Goal: Task Accomplishment & Management: Use online tool/utility

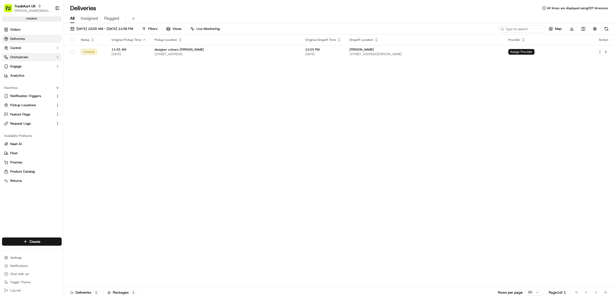
click at [29, 57] on button "Orchestrate" at bounding box center [32, 57] width 60 height 8
click at [29, 58] on button "Orchestrate" at bounding box center [32, 57] width 60 height 8
click at [29, 66] on link "Workflows" at bounding box center [31, 65] width 47 height 7
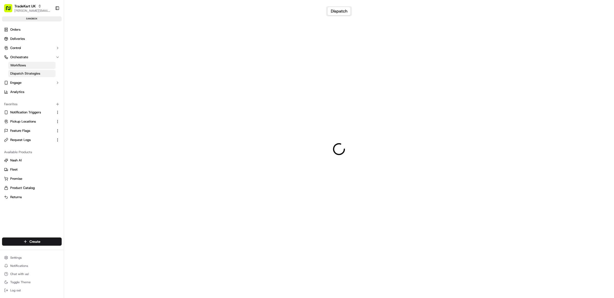
click at [29, 74] on span "Dispatch Strategies" at bounding box center [25, 73] width 30 height 5
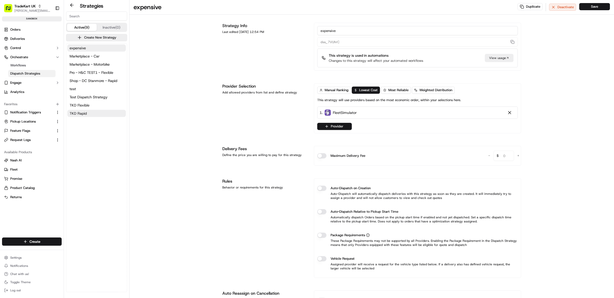
click at [81, 116] on button "TKD Rapid" at bounding box center [96, 113] width 59 height 7
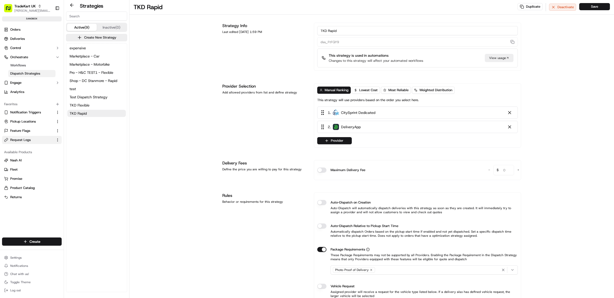
click at [24, 141] on span "Request Logs" at bounding box center [20, 140] width 20 height 5
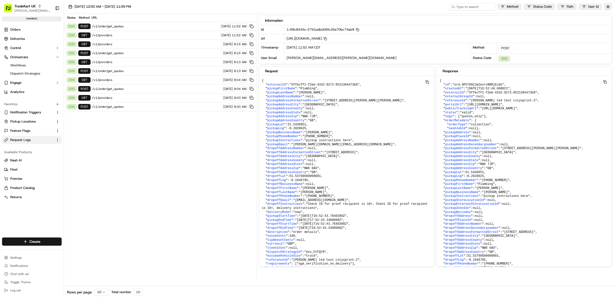
click at [120, 27] on span "/v1/order/get_quotes" at bounding box center [155, 26] width 126 height 4
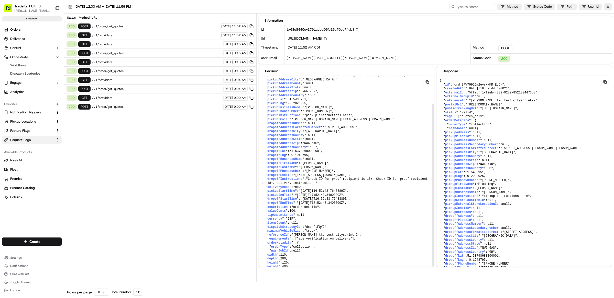
scroll to position [40, 0]
click at [485, 85] on span ""ord_9PV7992Jm2evrxNMRjEc6k"" at bounding box center [478, 85] width 52 height 4
copy span "ord_9PV7992Jm2evrxNMRjEc6k"
click at [326, 226] on span ""dss_FtFQY9"" at bounding box center [315, 228] width 22 height 4
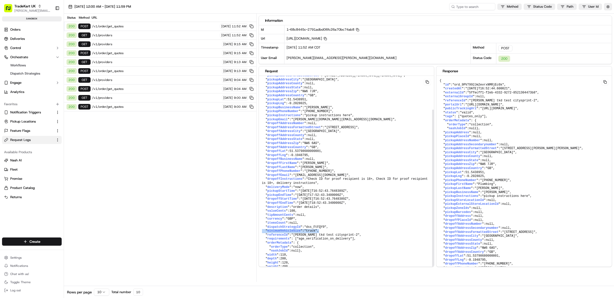
drag, startPoint x: 323, startPoint y: 217, endPoint x: 262, endPoint y: 217, distance: 61.4
click at [262, 217] on pre "{ " externalId ": "5ffecff1-f2eb-4332-9272-8521304473b8" , " pickupFirstName ":…" at bounding box center [346, 164] width 175 height 226
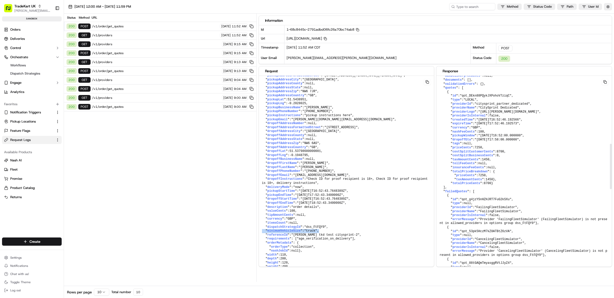
scroll to position [294, 0]
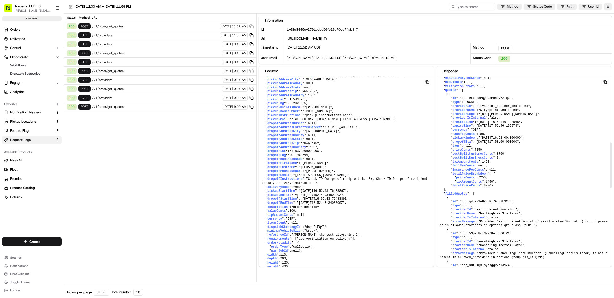
click at [440, 116] on pre "{ " id ": "ord_9PV7992Jm2evrxNMRjEc6k" , " createdAt ": "[DATE]T16:52:44.600021…" at bounding box center [523, 184] width 175 height 804
drag, startPoint x: 539, startPoint y: 125, endPoint x: 444, endPoint y: 125, distance: 95.1
click at [444, 125] on pre "{ " id ": "ord_9PV7992Jm2evrxNMRjEc6k" , " createdAt ": "[DATE]T16:52:44.600021…" at bounding box center [523, 184] width 175 height 804
click at [606, 5] on button "button" at bounding box center [608, 6] width 8 height 7
click at [607, 16] on button "Display Only Provider Logs" at bounding box center [608, 16] width 4 height 4
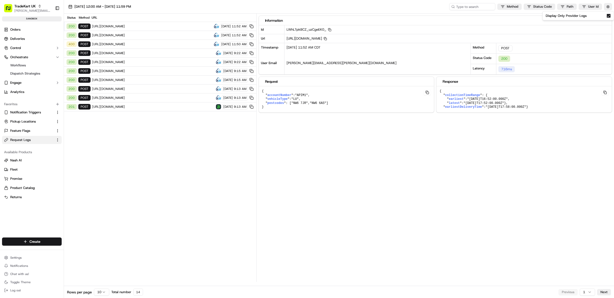
click at [163, 35] on span "[URL][DOMAIN_NAME]" at bounding box center [152, 35] width 120 height 4
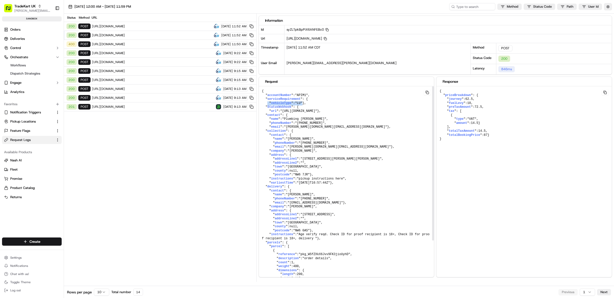
drag, startPoint x: 301, startPoint y: 104, endPoint x: 268, endPoint y: 106, distance: 33.8
click at [268, 106] on pre "{ " accountNumber ": "APIM1" , " serviceRequirement ": { " vehicleType ": "LU" …" at bounding box center [346, 194] width 175 height 217
click at [305, 105] on pre "{ " accountNumber ": "APIM1" , " serviceRequirement ": { " vehicleType ": "LU" …" at bounding box center [346, 194] width 175 height 217
drag, startPoint x: 308, startPoint y: 106, endPoint x: 268, endPoint y: 104, distance: 39.2
click at [268, 104] on pre "{ " accountNumber ": "APIM1" , " serviceRequirement ": { " vehicleType ": "LU" …" at bounding box center [346, 194] width 175 height 217
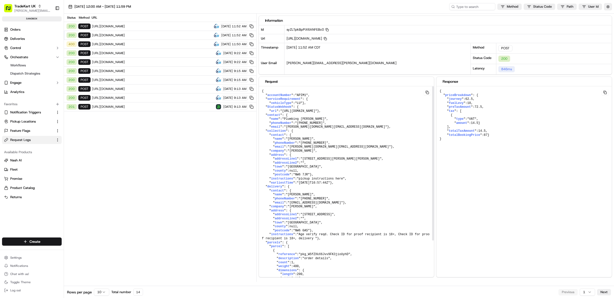
click at [319, 129] on pre "{ " accountNumber ": "APIM1" , " serviceRequirement ": { " vehicleType ": "LU" …" at bounding box center [346, 194] width 175 height 217
click at [274, 108] on pre "{ " accountNumber ": "APIM1" , " serviceRequirement ": { " vehicleType ": "LU" …" at bounding box center [346, 194] width 175 height 217
drag, startPoint x: 272, startPoint y: 109, endPoint x: 261, endPoint y: 100, distance: 14.4
click at [261, 100] on pre "{ " accountNumber ": "APIM1" , " serviceRequirement ": { " vehicleType ": "LU" …" at bounding box center [346, 194] width 175 height 217
click at [324, 106] on pre "{ " accountNumber ": "APIM1" , " serviceRequirement ": { " vehicleType ": "LU" …" at bounding box center [346, 194] width 175 height 217
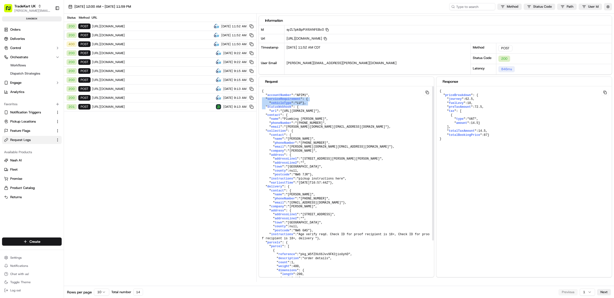
drag, startPoint x: 270, startPoint y: 109, endPoint x: 262, endPoint y: 101, distance: 10.8
click at [262, 101] on pre "{ " accountNumber ": "APIM1" , " serviceRequirement ": { " vehicleType ": "LU" …" at bounding box center [346, 194] width 175 height 217
click at [295, 109] on pre "{ " accountNumber ": "APIM1" , " serviceRequirement ": { " vehicleType ": "LU" …" at bounding box center [346, 194] width 175 height 217
drag, startPoint x: 305, startPoint y: 104, endPoint x: 268, endPoint y: 104, distance: 36.8
click at [268, 104] on pre "{ " accountNumber ": "APIM1" , " serviceRequirement ": { " vehicleType ": "LU" …" at bounding box center [346, 194] width 175 height 217
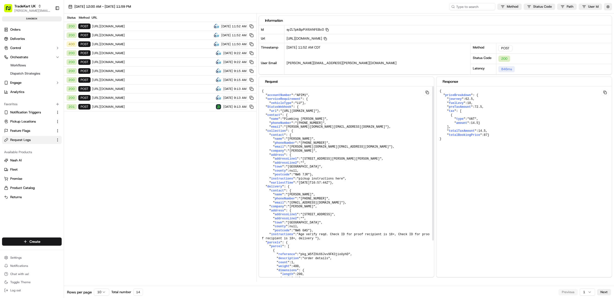
click at [304, 108] on pre "{ " accountNumber ": "APIM1" , " serviceRequirement ": { " vehicleType ": "LU" …" at bounding box center [346, 194] width 175 height 217
drag, startPoint x: 271, startPoint y: 109, endPoint x: 261, endPoint y: 101, distance: 12.0
click at [261, 101] on pre "{ " accountNumber ": "APIM1" , " serviceRequirement ": { " vehicleType ": "LU" …" at bounding box center [346, 194] width 175 height 217
click at [306, 106] on pre "{ " accountNumber ": "APIM1" , " serviceRequirement ": { " vehicleType ": "LU" …" at bounding box center [346, 194] width 175 height 217
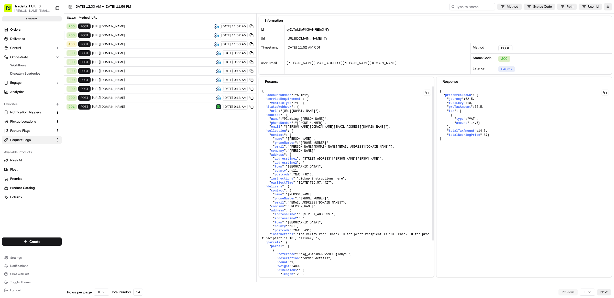
click at [306, 102] on pre "{ " accountNumber ": "APIM1" , " serviceRequirement ": { " vehicleType ": "LU" …" at bounding box center [346, 194] width 175 height 217
click at [609, 10] on div "[DATE] 12:00 AM - [DATE] 11:59 PM Method Status Code Path User Id" at bounding box center [339, 7] width 550 height 14
click at [609, 9] on button "button" at bounding box center [608, 6] width 8 height 7
click at [608, 16] on button "Display Only Provider Logs" at bounding box center [608, 16] width 4 height 4
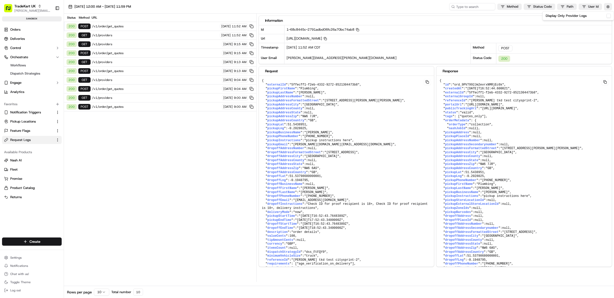
click at [150, 25] on span "/v1/order/get_quotes" at bounding box center [155, 26] width 126 height 4
drag, startPoint x: 127, startPoint y: 26, endPoint x: 106, endPoint y: 26, distance: 20.5
click at [106, 26] on span "/v1/order/get_quotes" at bounding box center [155, 26] width 126 height 4
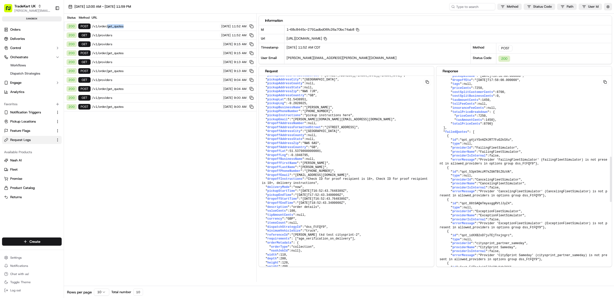
scroll to position [356, 0]
drag, startPoint x: 325, startPoint y: 223, endPoint x: 265, endPoint y: 223, distance: 60.1
click at [265, 223] on pre "{ " externalId ": "5ffecff1-f2eb-4332-9272-8521304473b8" , " pickupFirstName ":…" at bounding box center [346, 164] width 175 height 226
click at [351, 216] on pre "{ " externalId ": "5ffecff1-f2eb-4332-9272-8521304473b8" , " pickupFirstName ":…" at bounding box center [346, 164] width 175 height 226
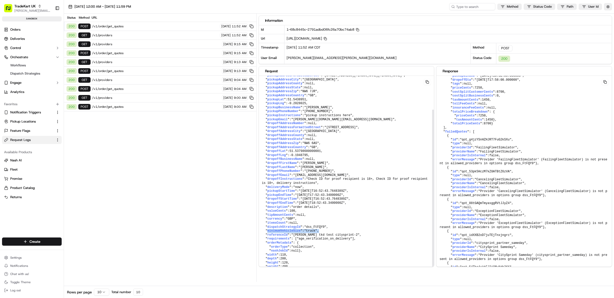
drag, startPoint x: 326, startPoint y: 217, endPoint x: 267, endPoint y: 218, distance: 59.3
click at [267, 218] on pre "{ " externalId ": "5ffecff1-f2eb-4332-9272-8521304473b8" , " pickupFirstName ":…" at bounding box center [346, 164] width 175 height 226
click at [330, 225] on pre "{ " externalId ": "5ffecff1-f2eb-4332-9272-8521304473b8" , " pickupFirstName ":…" at bounding box center [346, 164] width 175 height 226
click at [325, 215] on pre "{ " externalId ": "5ffecff1-f2eb-4332-9272-8521304473b8" , " pickupFirstName ":…" at bounding box center [346, 164] width 175 height 226
drag, startPoint x: 319, startPoint y: 216, endPoint x: 265, endPoint y: 218, distance: 54.7
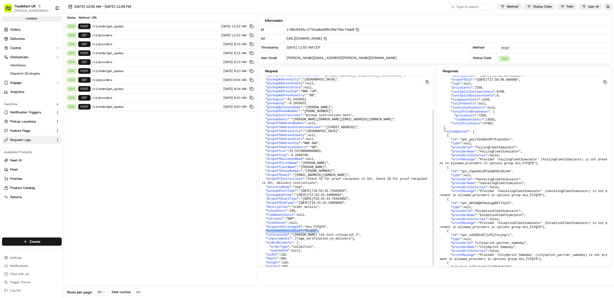
click at [265, 218] on pre "{ " externalId ": "5ffecff1-f2eb-4332-9272-8521304473b8" , " pickupFirstName ":…" at bounding box center [346, 164] width 175 height 226
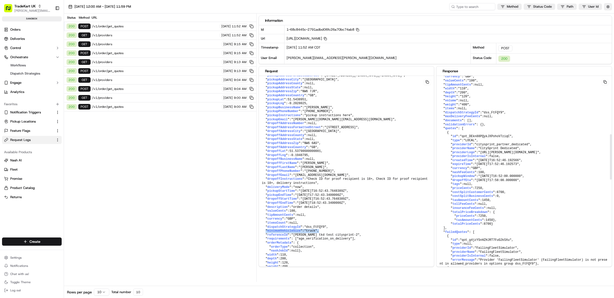
scroll to position [265, 0]
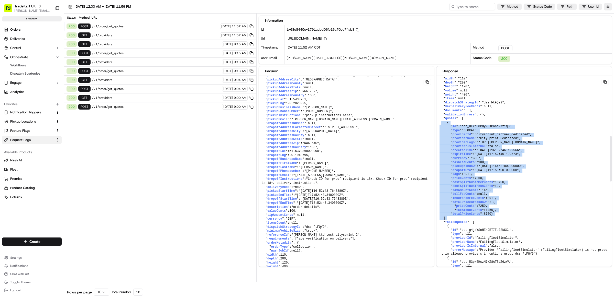
drag, startPoint x: 456, startPoint y: 248, endPoint x: 441, endPoint y: 145, distance: 103.9
click at [441, 145] on pre "{ " id ": "ord_9PV7992Jm2evrxNMRjEc6k" , " createdAt ": "[DATE]T16:52:44.600021…" at bounding box center [523, 213] width 175 height 804
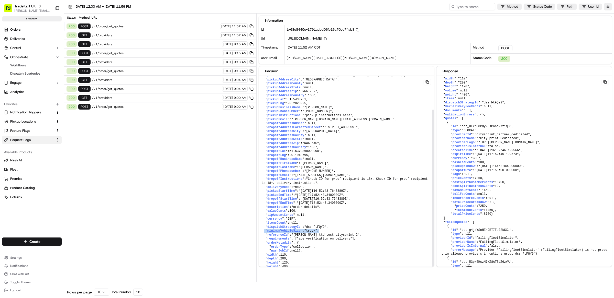
drag, startPoint x: 322, startPoint y: 218, endPoint x: 263, endPoint y: 217, distance: 59.3
click at [263, 217] on pre "{ " externalId ": "5ffecff1-f2eb-4332-9272-8521304473b8" , " pickupFirstName ":…" at bounding box center [346, 164] width 175 height 226
click at [190, 165] on div "Status Method URL 200 POST /v1/order/get_quotes [DATE] 11:52 AM 200 GET /v1/pro…" at bounding box center [160, 148] width 192 height 269
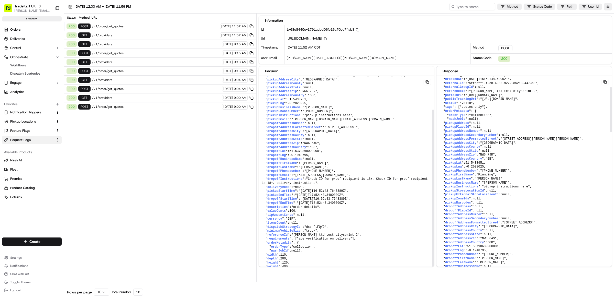
scroll to position [0, 0]
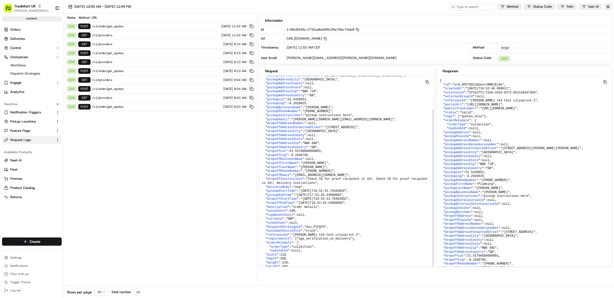
drag, startPoint x: 241, startPoint y: 142, endPoint x: 271, endPoint y: 84, distance: 64.8
click at [241, 142] on div "Status Method URL 200 POST /v1/order/get_quotes [DATE] 11:52 AM 200 GET /v1/pro…" at bounding box center [160, 148] width 192 height 269
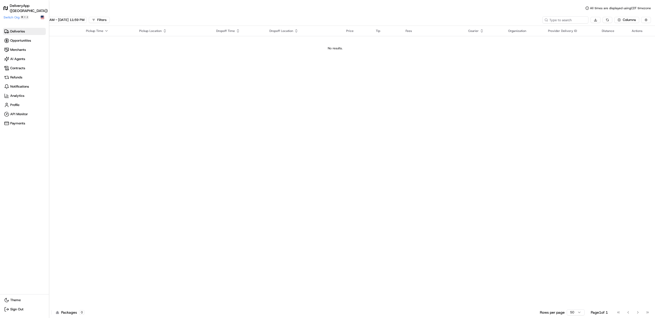
click at [16, 8] on h1 "DeliveryApp (UK)" at bounding box center [29, 8] width 38 height 10
click at [16, 18] on span "Switch Org" at bounding box center [12, 17] width 16 height 4
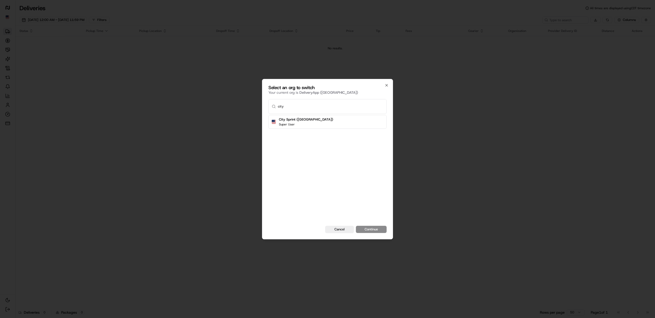
type input "city"
click at [343, 120] on div "City Sprint (UK) Super User" at bounding box center [327, 122] width 118 height 14
click at [370, 230] on button "Continue" at bounding box center [371, 229] width 31 height 7
